Goal: Information Seeking & Learning: Learn about a topic

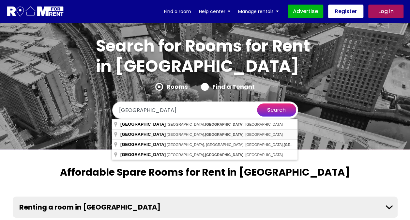
type input "[GEOGRAPHIC_DATA], [GEOGRAPHIC_DATA], [GEOGRAPHIC_DATA]"
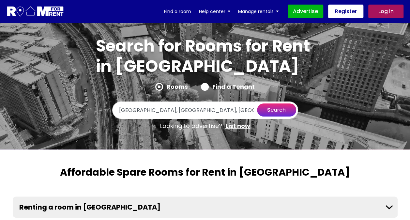
click at [277, 109] on button "search" at bounding box center [276, 109] width 39 height 13
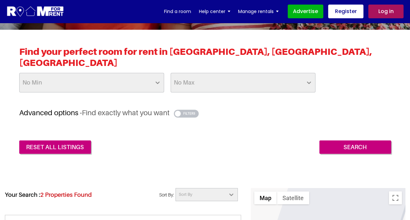
scroll to position [141, 0]
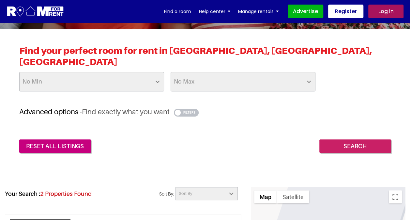
click at [343, 139] on input "Search" at bounding box center [355, 146] width 72 height 14
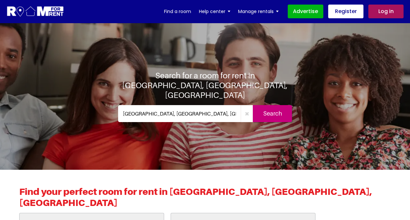
drag, startPoint x: 409, startPoint y: 34, endPoint x: 412, endPoint y: 51, distance: 17.0
